Goal: Transaction & Acquisition: Purchase product/service

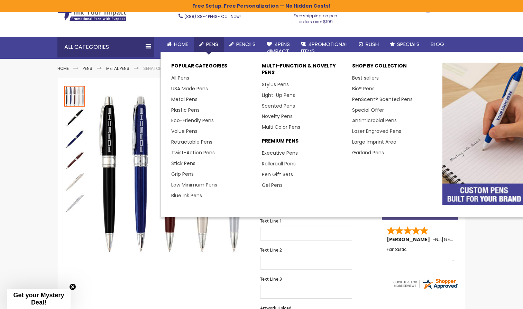
click at [209, 44] on span "Pens" at bounding box center [212, 43] width 12 height 7
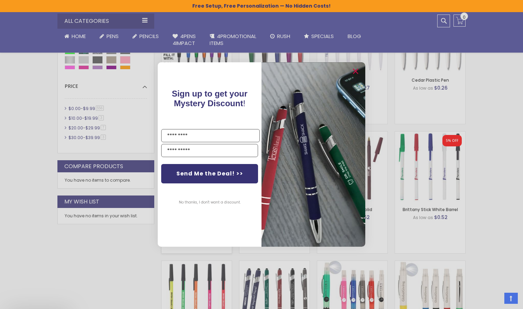
scroll to position [384, 0]
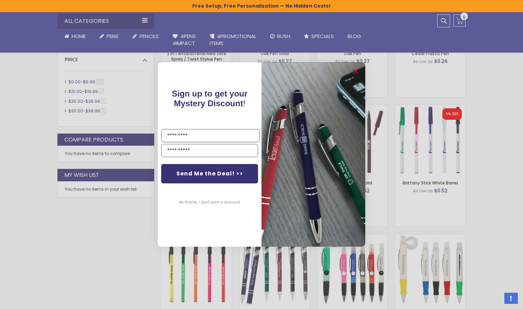
click at [197, 202] on button "No thanks, I don't want a discount." at bounding box center [209, 202] width 69 height 17
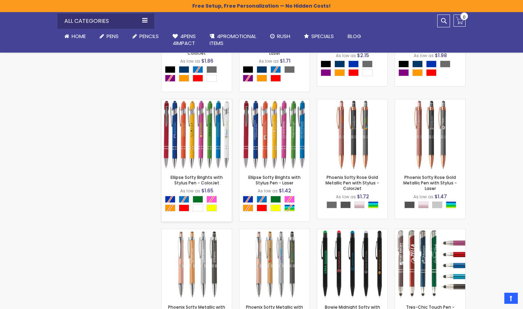
scroll to position [3905, 0]
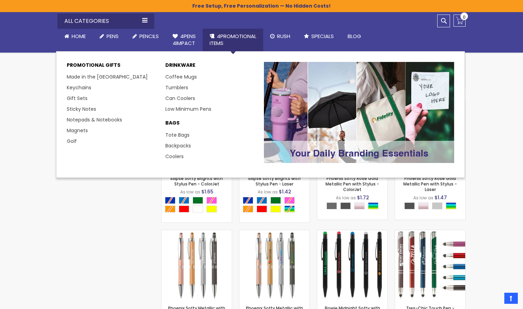
click at [229, 37] on span "4PROMOTIONAL ITEMS" at bounding box center [233, 40] width 47 height 14
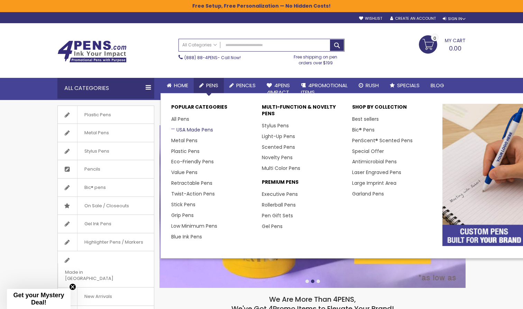
click at [192, 127] on link "USA Made Pens" at bounding box center [192, 129] width 42 height 7
